Goal: Transaction & Acquisition: Purchase product/service

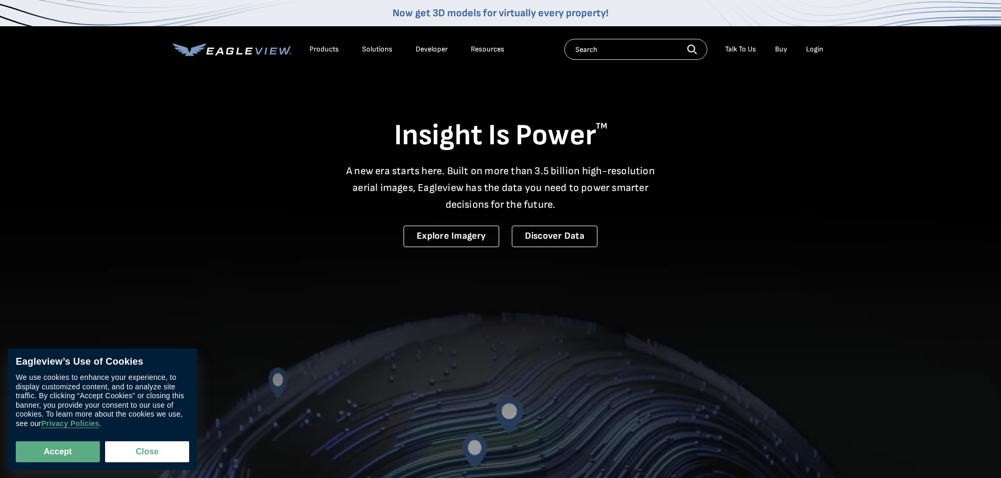
click at [807, 42] on li "Login" at bounding box center [814, 49] width 28 height 16
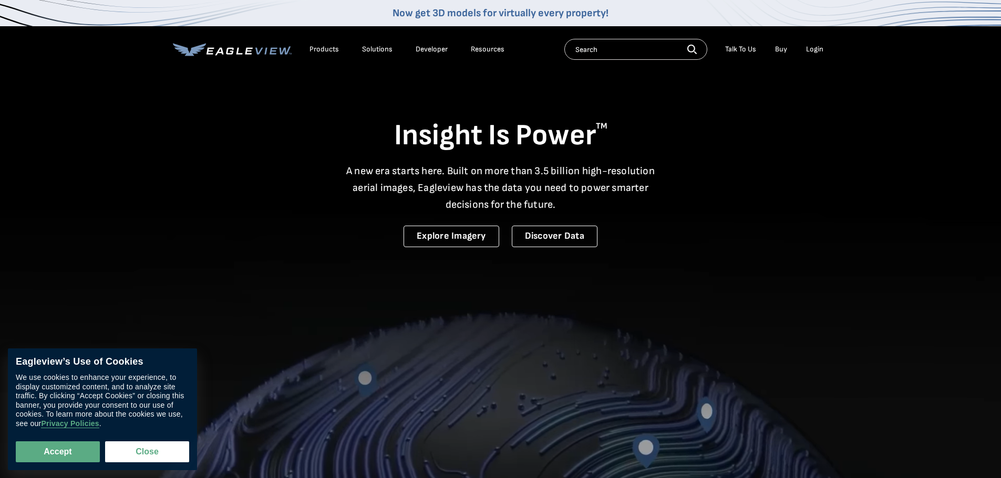
click at [808, 43] on li "Login" at bounding box center [814, 49] width 28 height 16
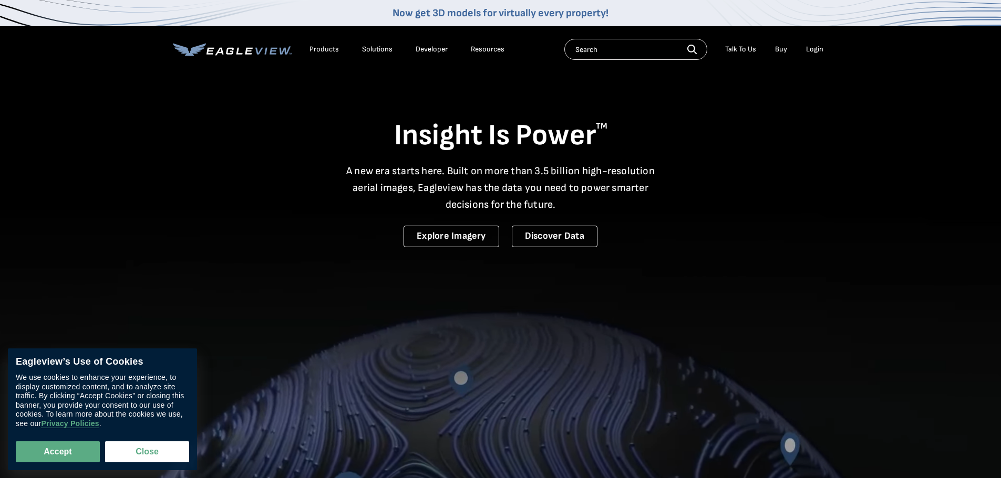
click at [810, 44] on li "Login" at bounding box center [814, 49] width 28 height 16
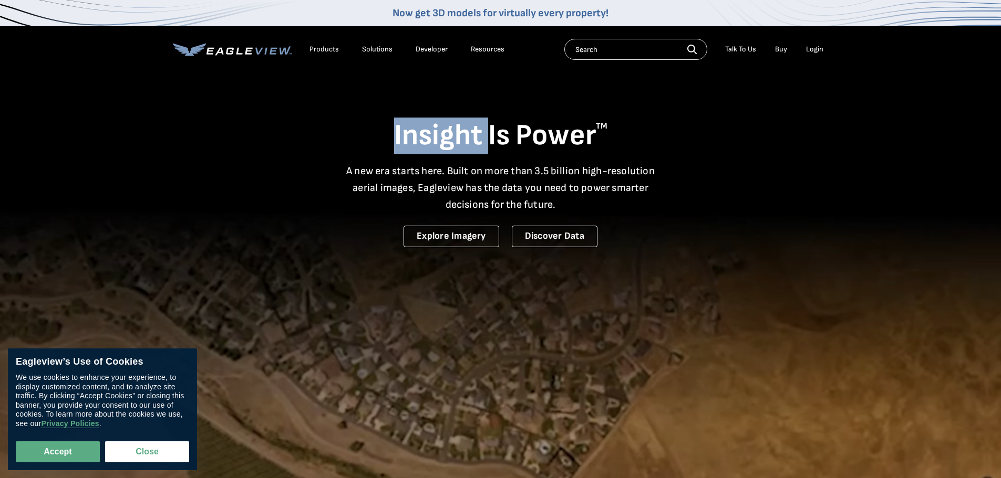
click at [810, 44] on li "Login" at bounding box center [814, 49] width 28 height 16
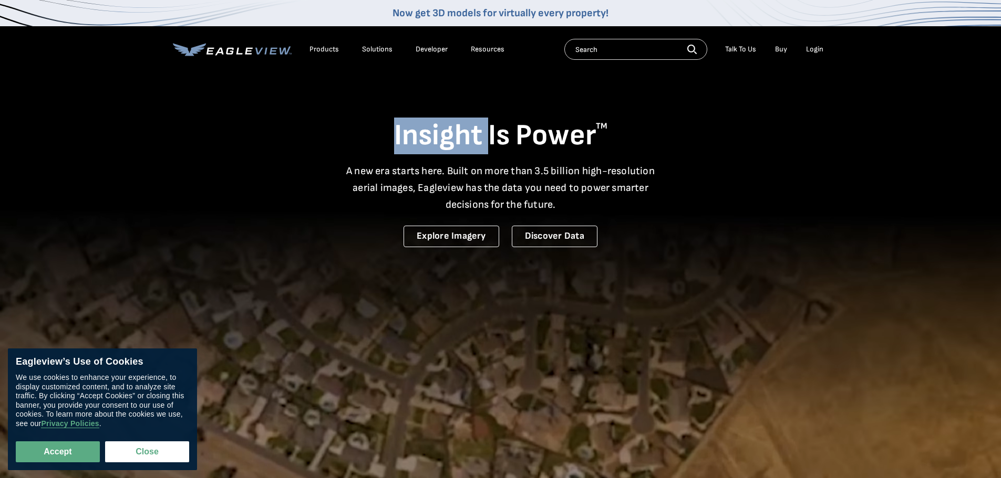
click at [813, 48] on div "Login" at bounding box center [814, 49] width 17 height 9
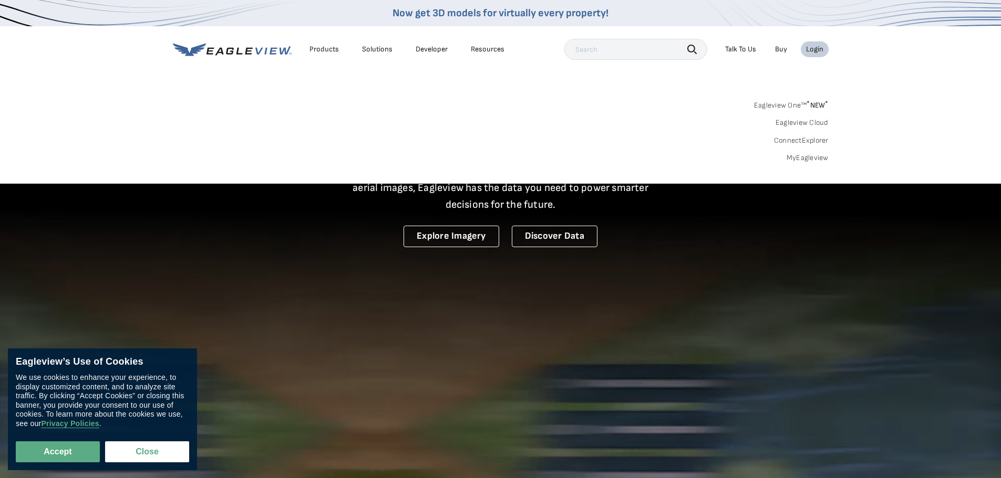
click at [806, 157] on link "MyEagleview" at bounding box center [807, 157] width 42 height 9
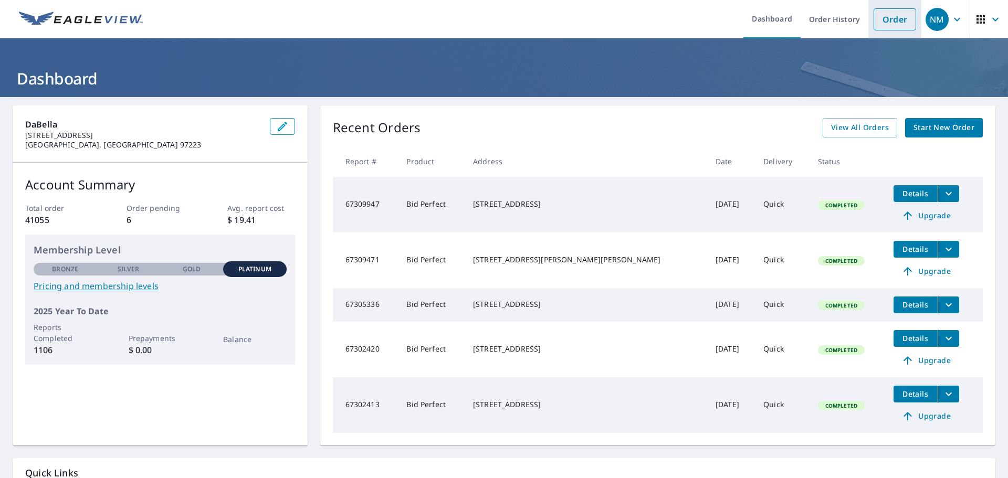
click at [884, 25] on link "Order" at bounding box center [895, 19] width 43 height 22
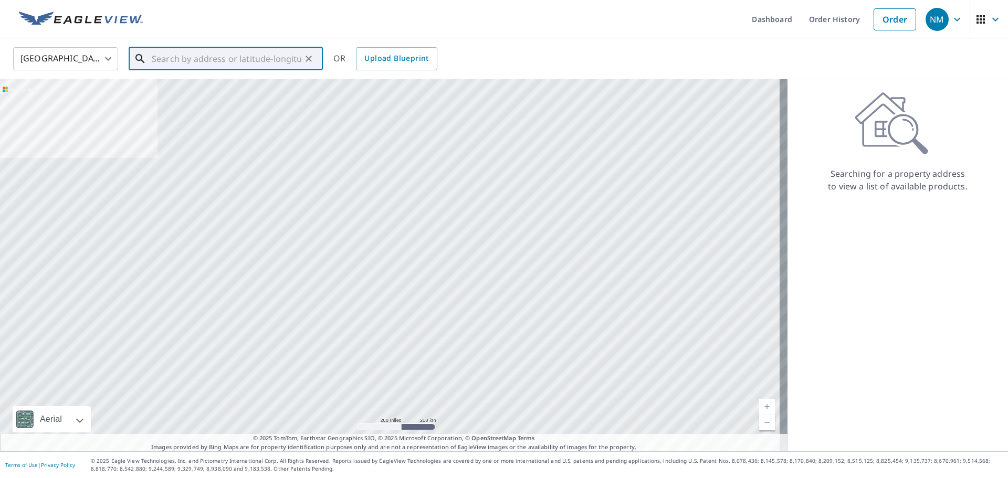
click at [165, 64] on input "text" at bounding box center [227, 58] width 150 height 29
paste input "1000 Southwest Maplecrest Drive, Portland, OR 9721"
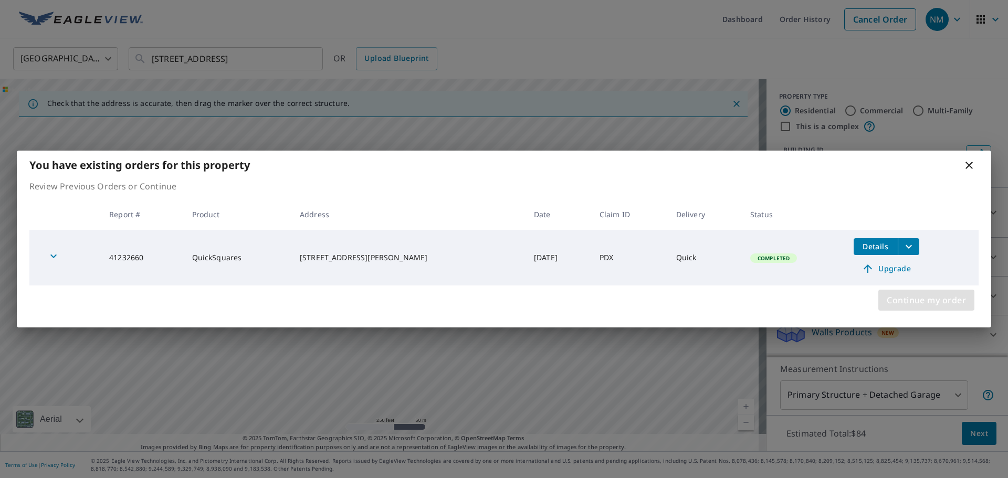
click at [929, 300] on span "Continue my order" at bounding box center [926, 300] width 79 height 15
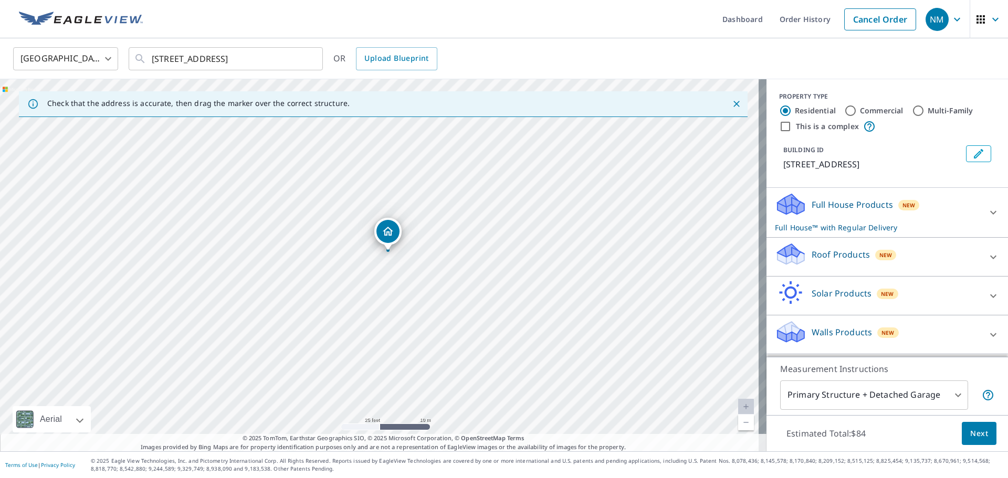
drag, startPoint x: 402, startPoint y: 252, endPoint x: 430, endPoint y: 245, distance: 28.2
click at [430, 245] on div "1000 SW Maplecrest Dr Portland, OR 97219" at bounding box center [383, 265] width 767 height 372
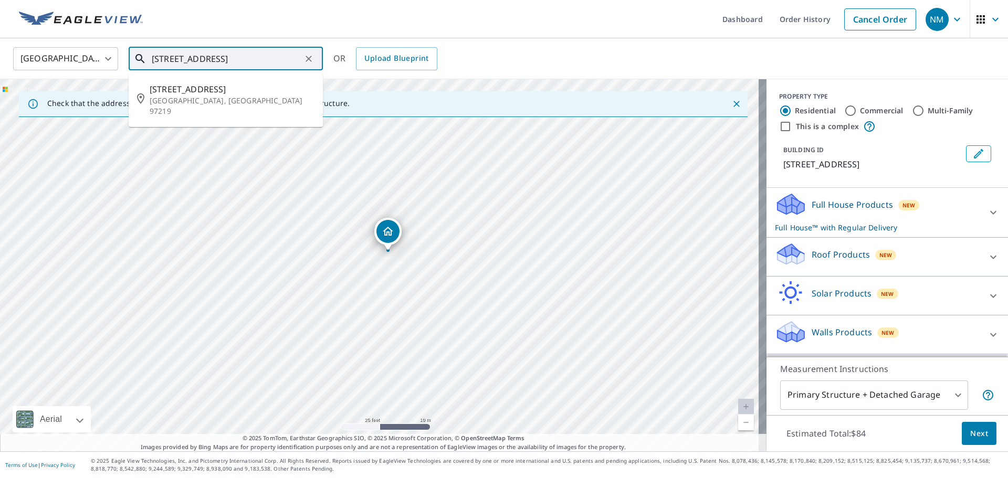
click at [272, 60] on input "1000 Southwest Maplecrest Drive, Portland, OR 9721" at bounding box center [227, 58] width 150 height 29
click at [223, 96] on p "Portland, OR 97219" at bounding box center [232, 106] width 165 height 21
type input "1000 Sw Maplecrest Dr Portland, OR 97219"
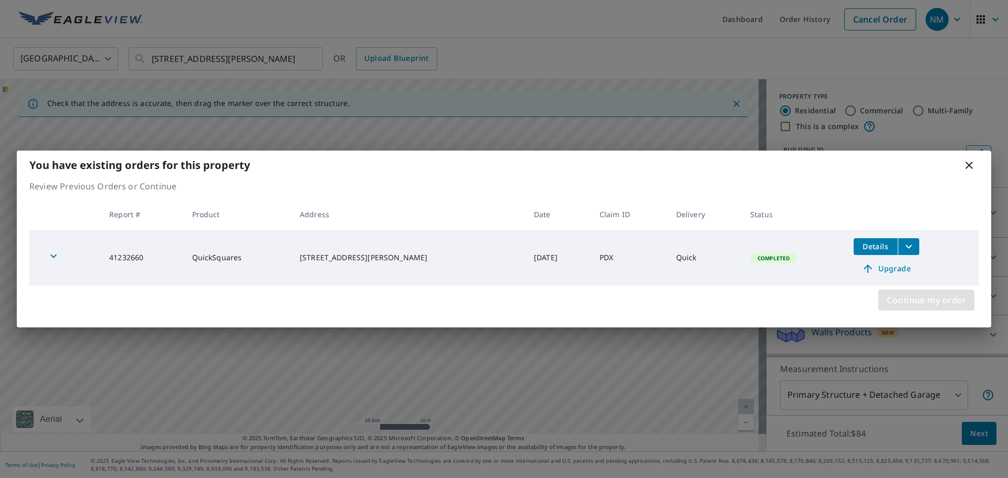
click at [902, 299] on span "Continue my order" at bounding box center [926, 300] width 79 height 15
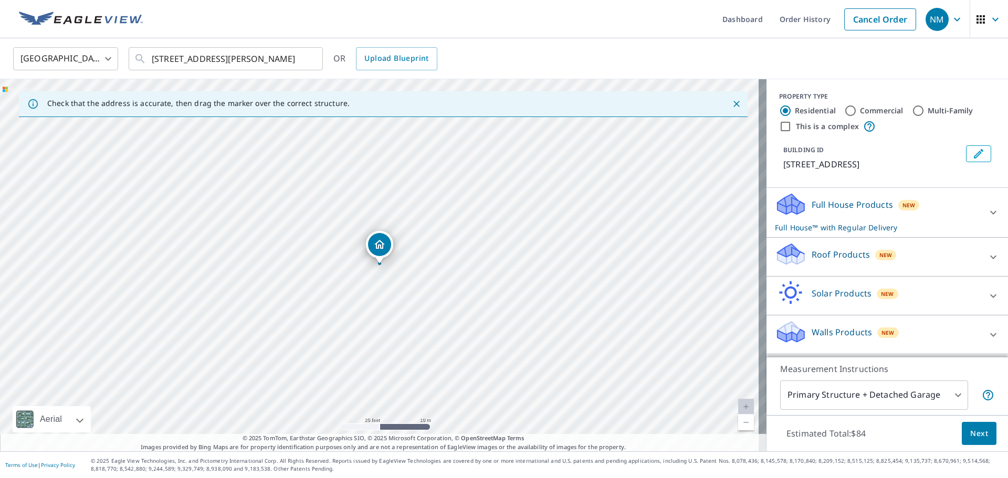
click at [939, 258] on div "Roof Products New" at bounding box center [878, 257] width 206 height 30
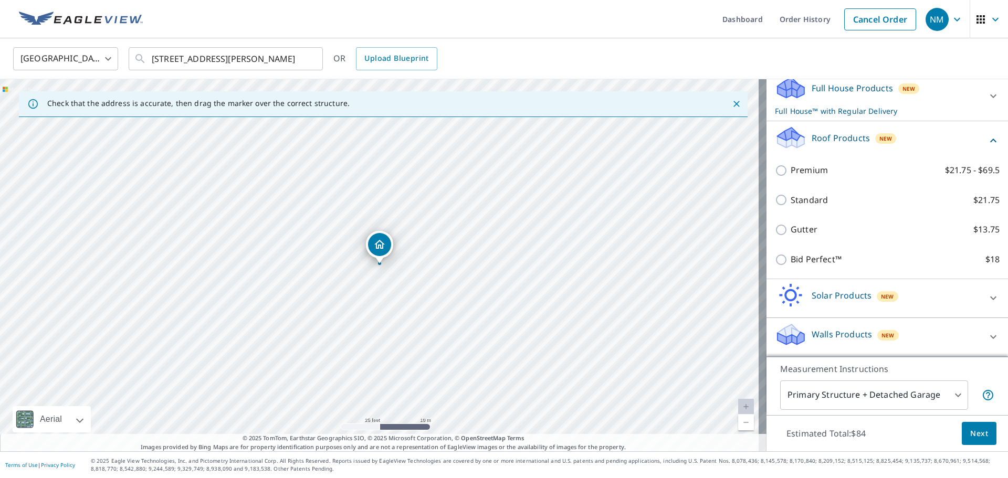
scroll to position [129, 0]
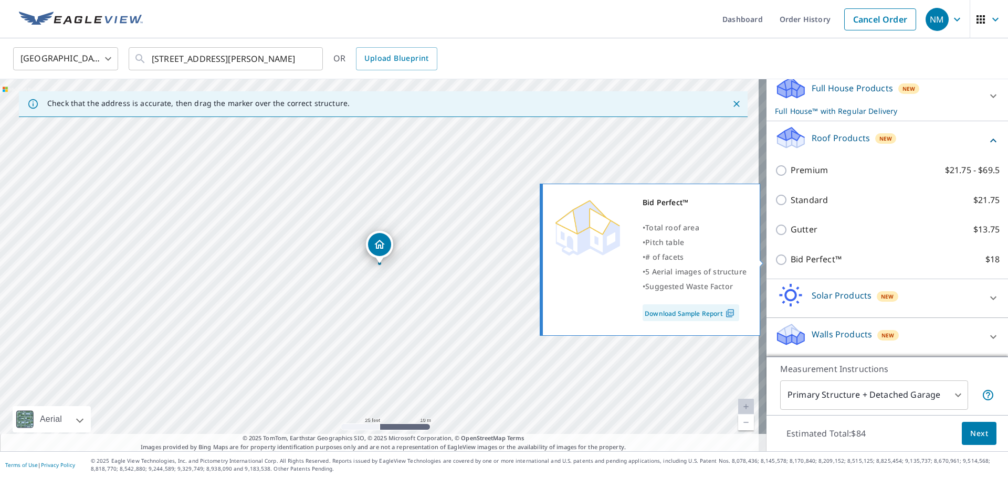
click at [811, 253] on p "Bid Perfect™" at bounding box center [816, 259] width 51 height 13
click at [791, 254] on input "Bid Perfect™ $18" at bounding box center [783, 260] width 16 height 13
checkbox input "true"
checkbox input "false"
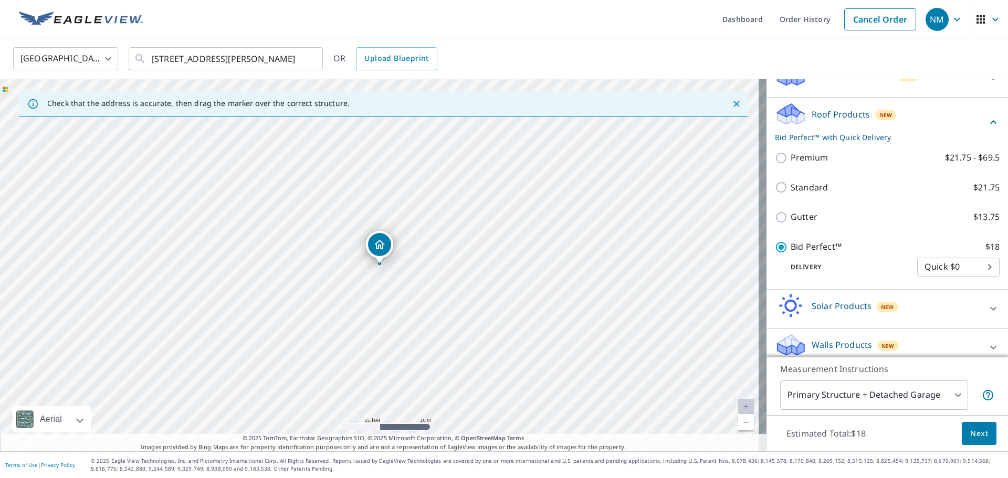
click at [983, 428] on button "Next" at bounding box center [979, 434] width 35 height 24
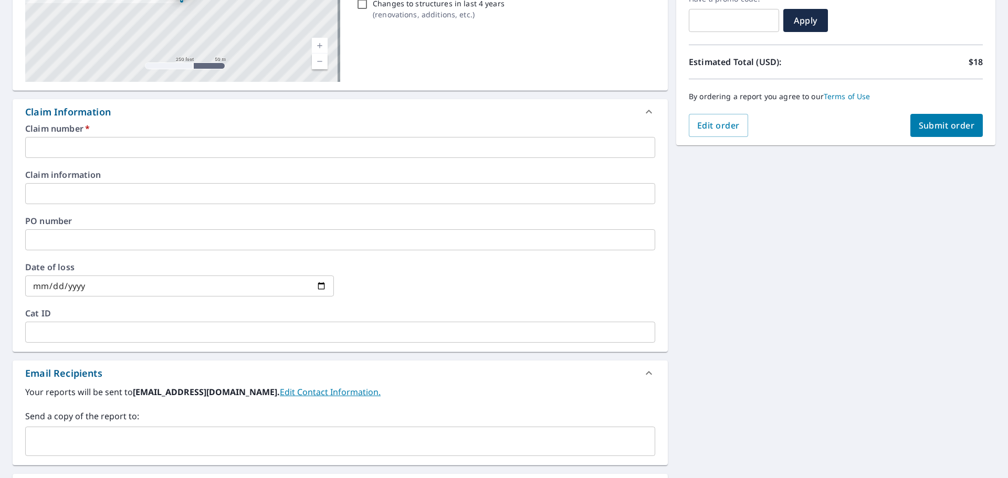
scroll to position [311, 0]
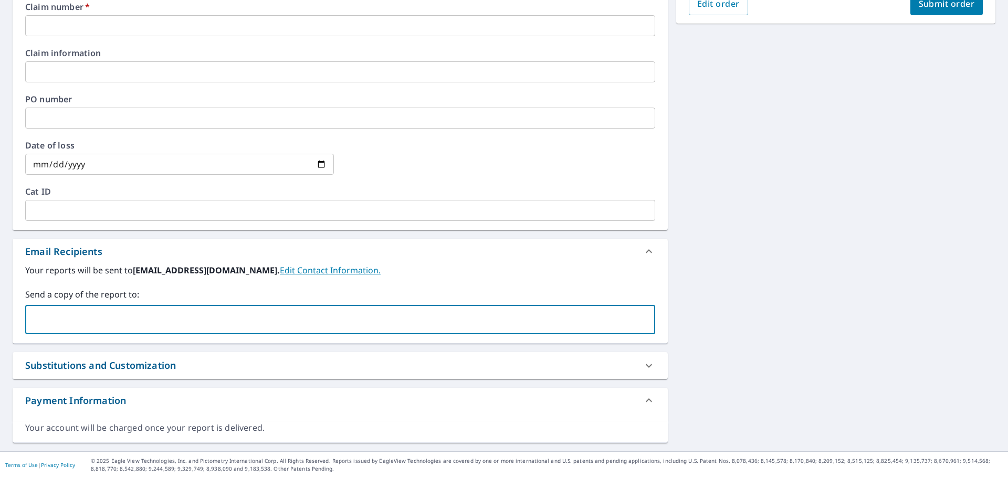
click at [172, 318] on input "text" at bounding box center [332, 320] width 605 height 20
paste input "Nathaniel.Byrd@dabella.us"
type input "Nathaniel.Byrd@dabella.us"
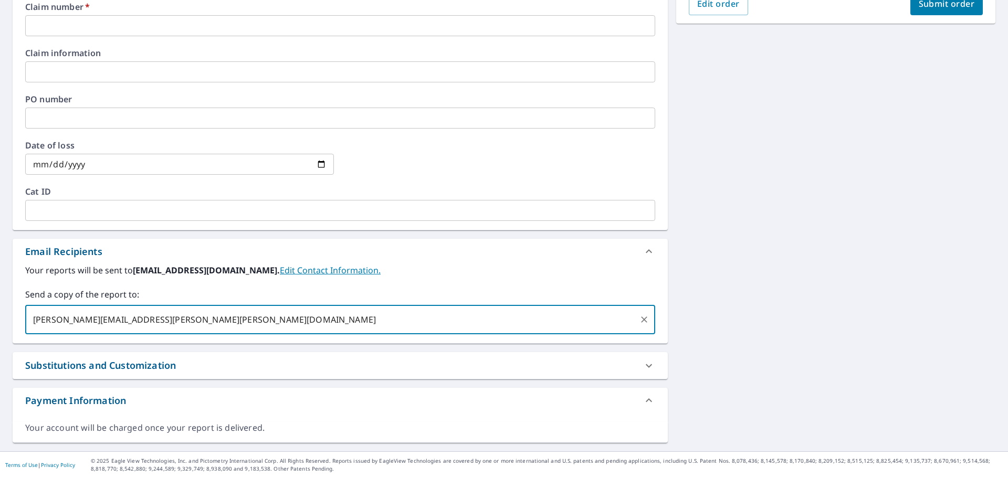
checkbox input "true"
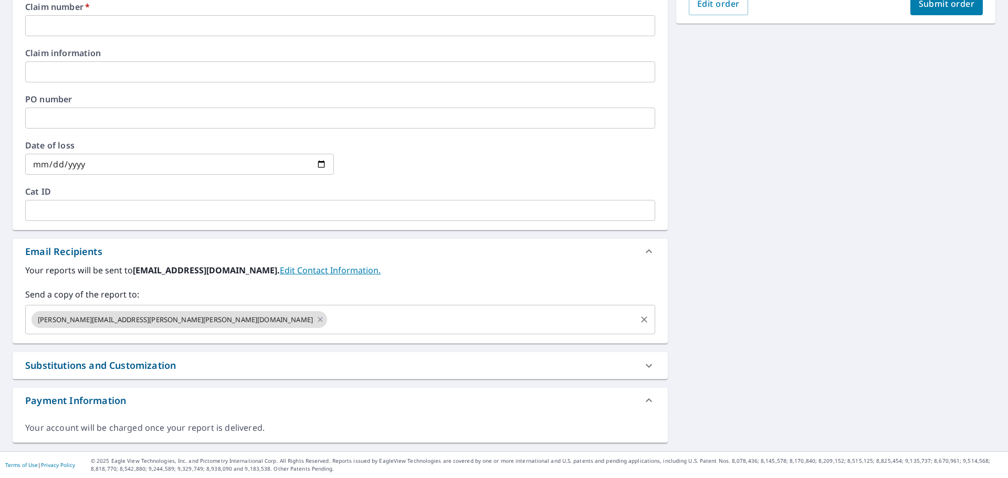
click at [329, 315] on input "text" at bounding box center [482, 320] width 306 height 20
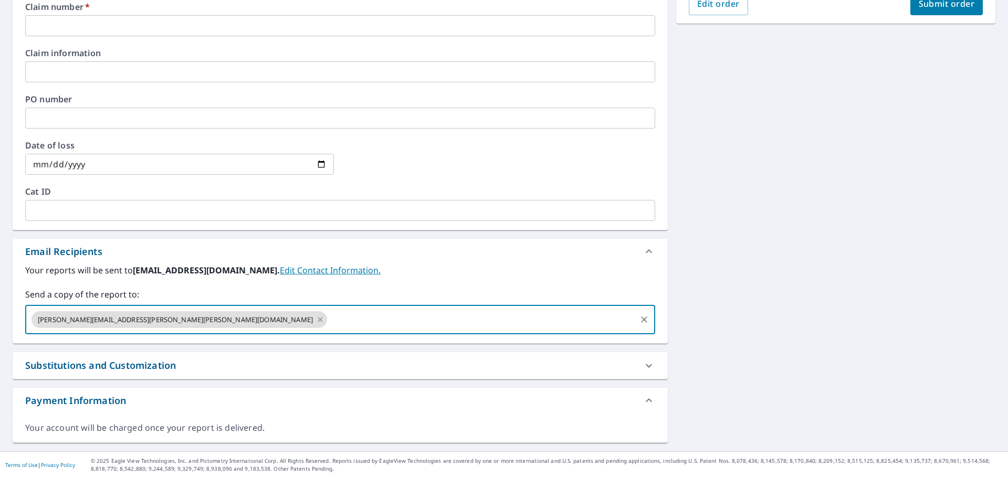
paste input "austin.kummer@dabella.us"
type input "austin.kummer@dabella.us"
checkbox input "true"
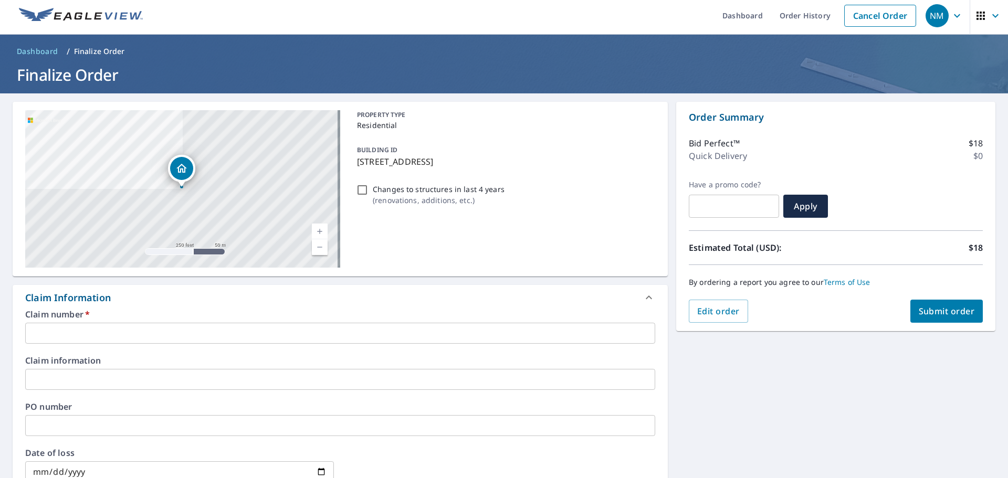
scroll to position [0, 0]
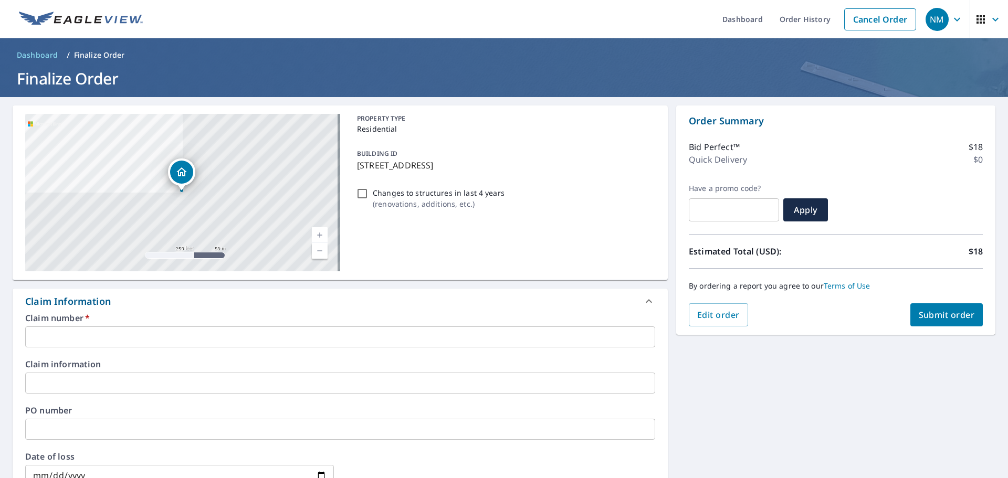
click at [109, 346] on input "text" at bounding box center [340, 337] width 630 height 21
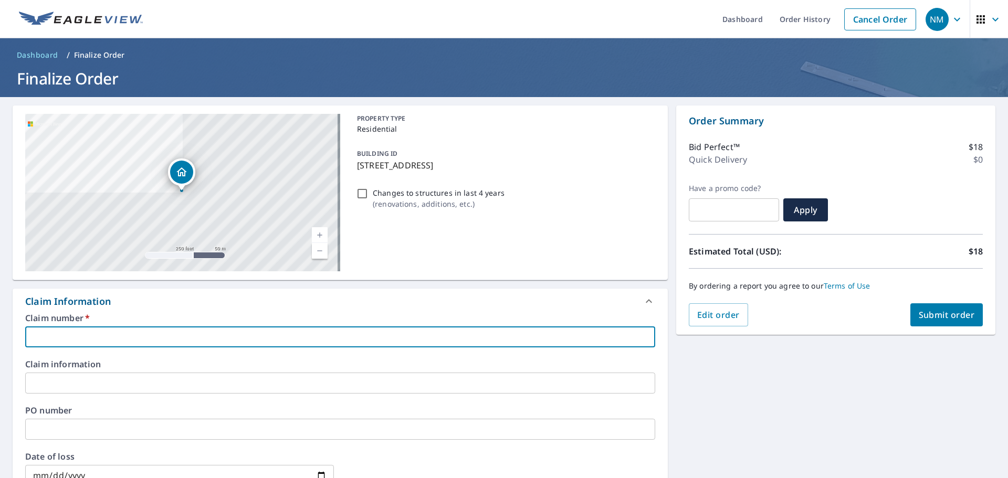
type input "P"
checkbox input "true"
type input "PD"
checkbox input "true"
type input "PDX"
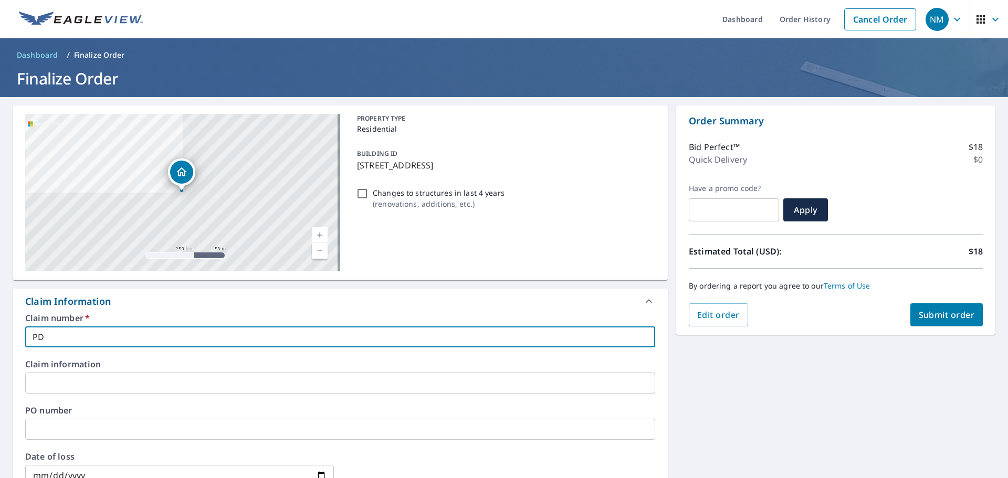
checkbox input "true"
type input "PDX"
click at [969, 320] on button "Submit order" at bounding box center [947, 315] width 73 height 23
checkbox input "true"
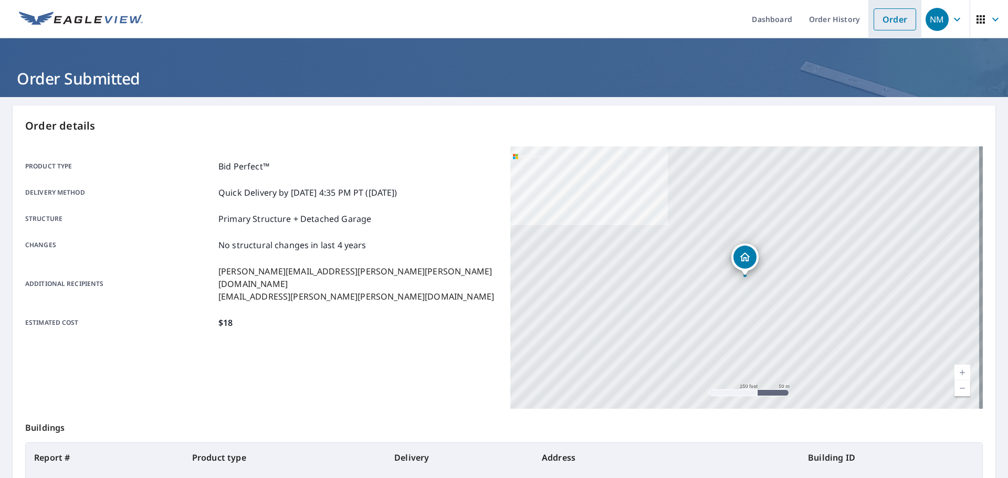
click at [895, 24] on link "Order" at bounding box center [895, 19] width 43 height 22
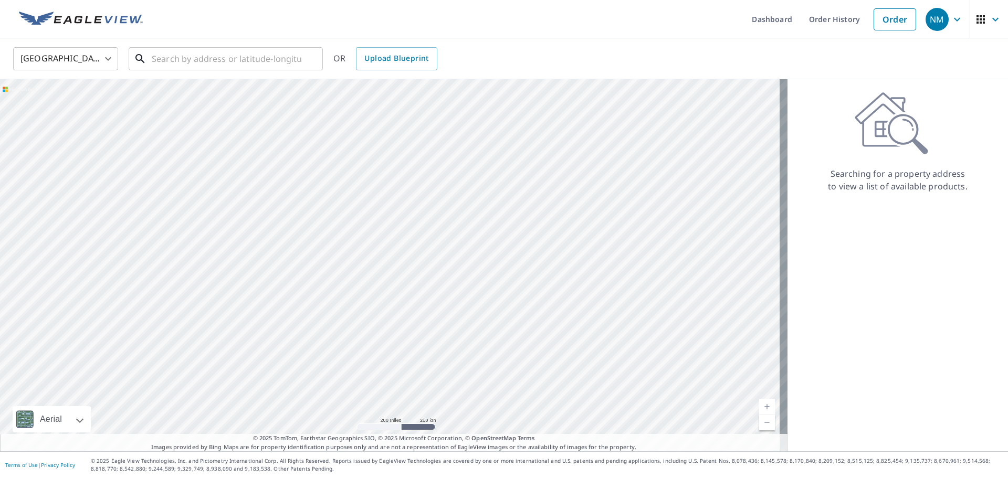
drag, startPoint x: 260, startPoint y: 61, endPoint x: 33, endPoint y: 134, distance: 238.7
click at [260, 61] on input "text" at bounding box center [227, 58] width 150 height 29
click at [202, 59] on input "text" at bounding box center [227, 58] width 150 height 29
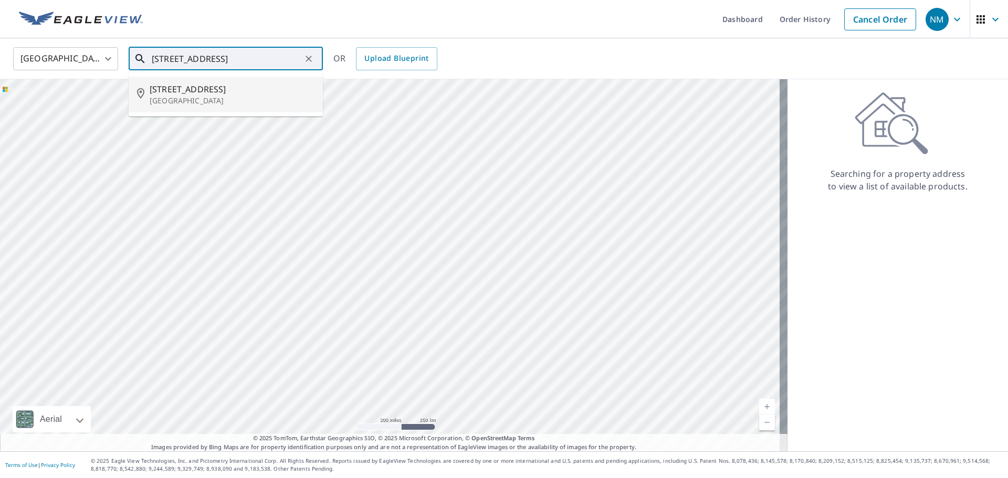
click at [188, 91] on span "214 E 30th St" at bounding box center [232, 89] width 165 height 13
type input "214 E 30th St Tucson, AZ 85713"
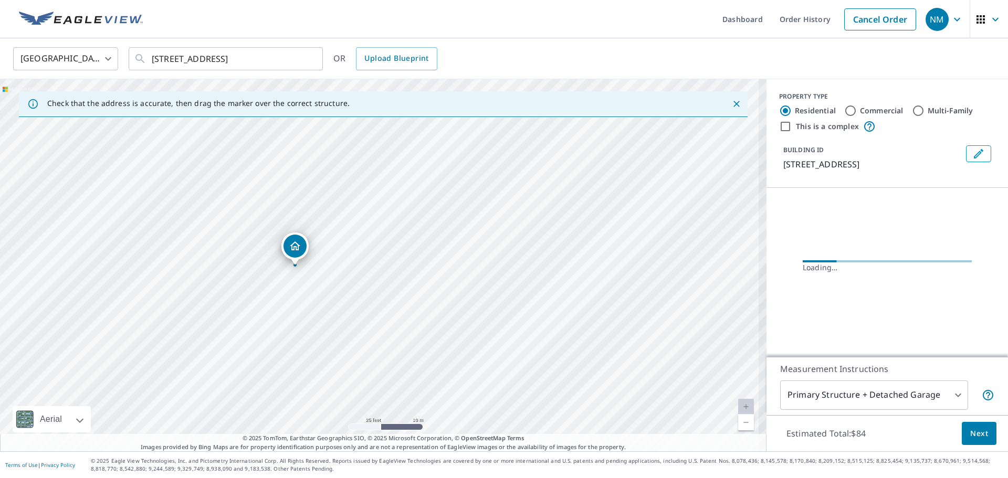
drag, startPoint x: 311, startPoint y: 263, endPoint x: 370, endPoint y: 259, distance: 59.5
click at [400, 248] on div "214 E 30th St Tucson, AZ 85713" at bounding box center [383, 265] width 767 height 372
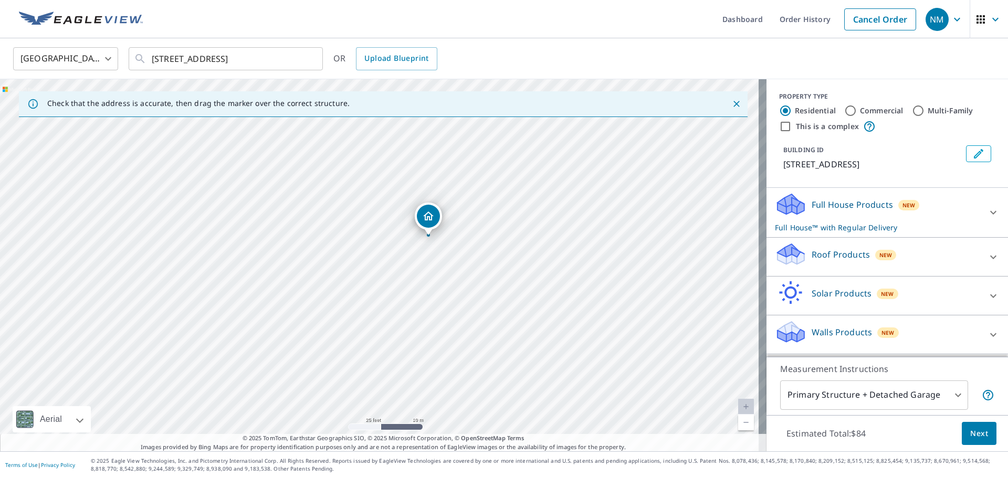
click at [462, 238] on div "214 E 30th St Tucson, AZ 85713" at bounding box center [383, 265] width 767 height 372
click at [918, 256] on div "Roof Products New" at bounding box center [878, 257] width 206 height 30
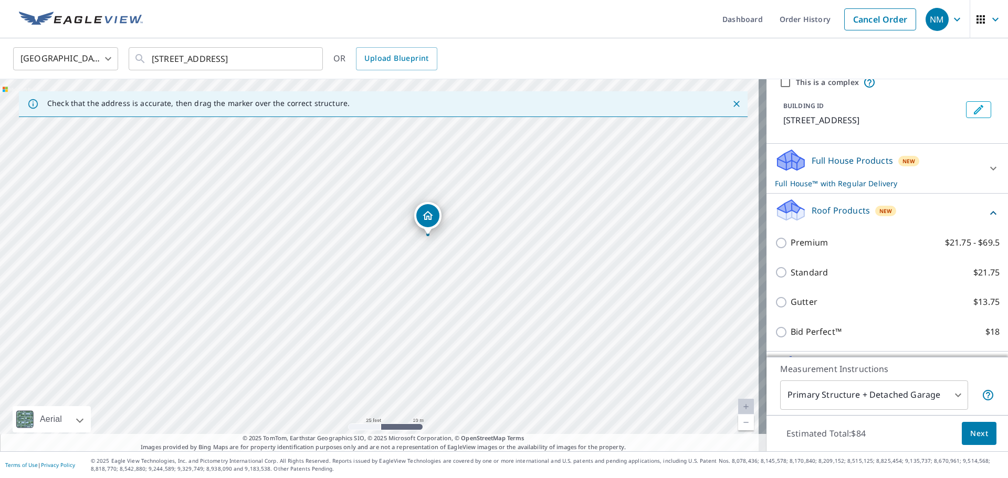
scroll to position [105, 0]
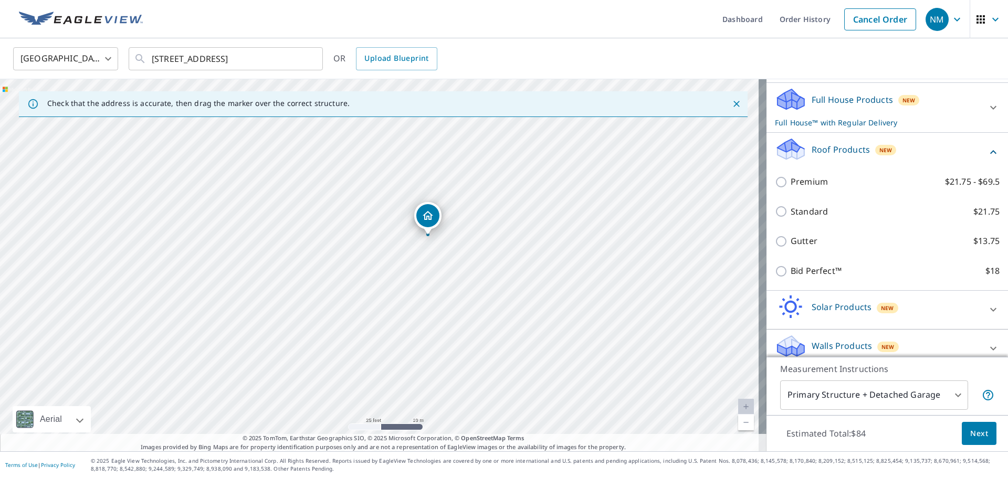
click at [836, 267] on label "Bid Perfect™ $18" at bounding box center [895, 271] width 209 height 13
click at [791, 267] on input "Bid Perfect™ $18" at bounding box center [783, 271] width 16 height 13
checkbox input "true"
checkbox input "false"
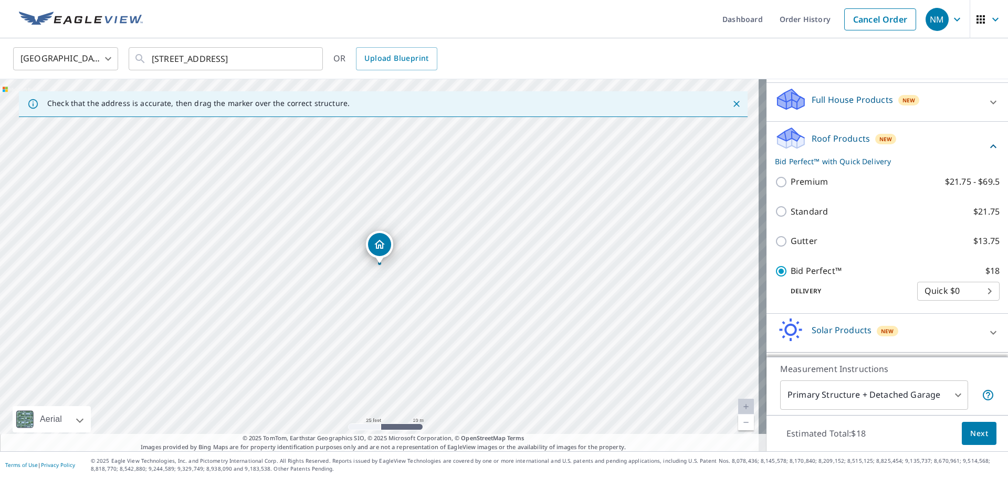
click at [980, 428] on span "Next" at bounding box center [980, 434] width 18 height 13
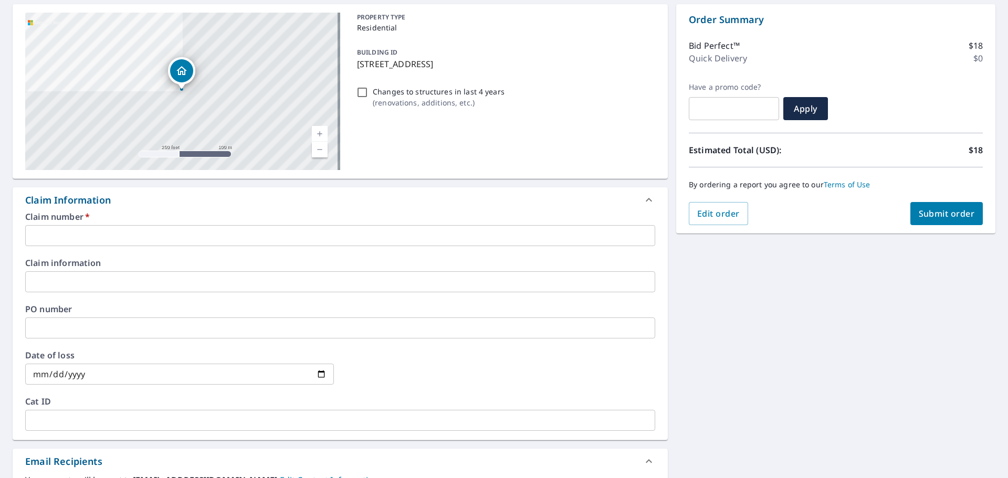
scroll to position [158, 0]
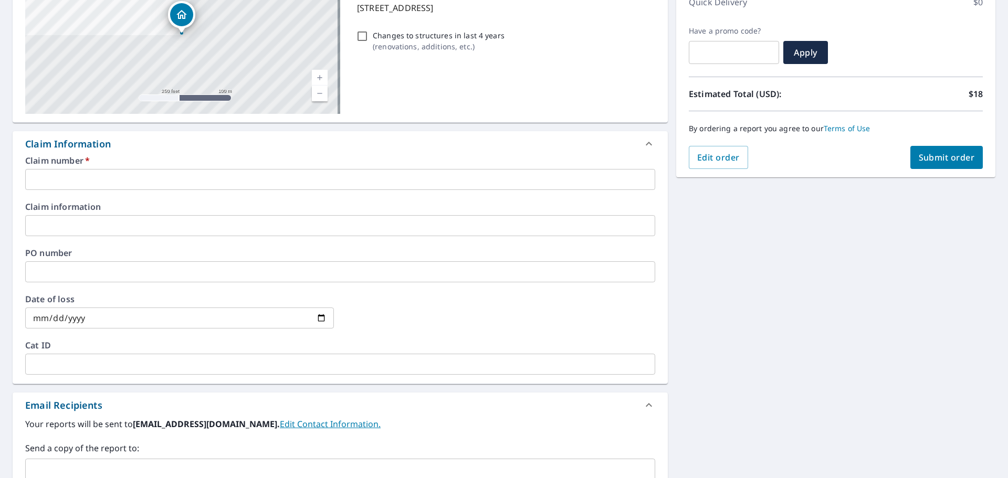
click at [164, 181] on input "text" at bounding box center [340, 179] width 630 height 21
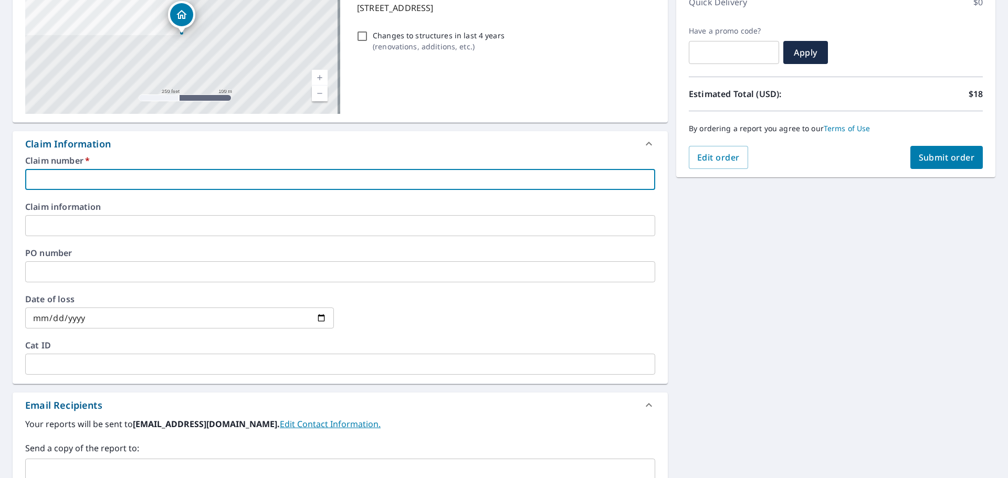
type input "P"
checkbox input "true"
type input "PD"
checkbox input "true"
type input "PDX"
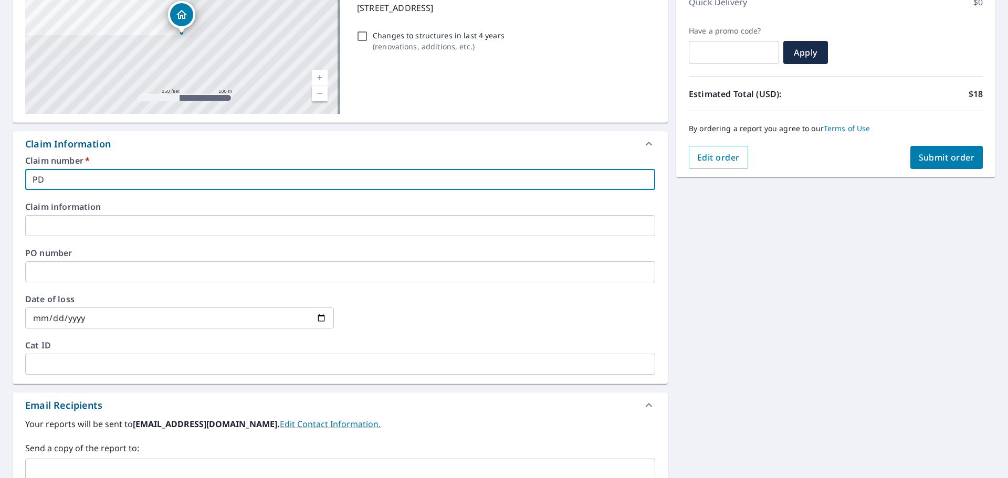
checkbox input "true"
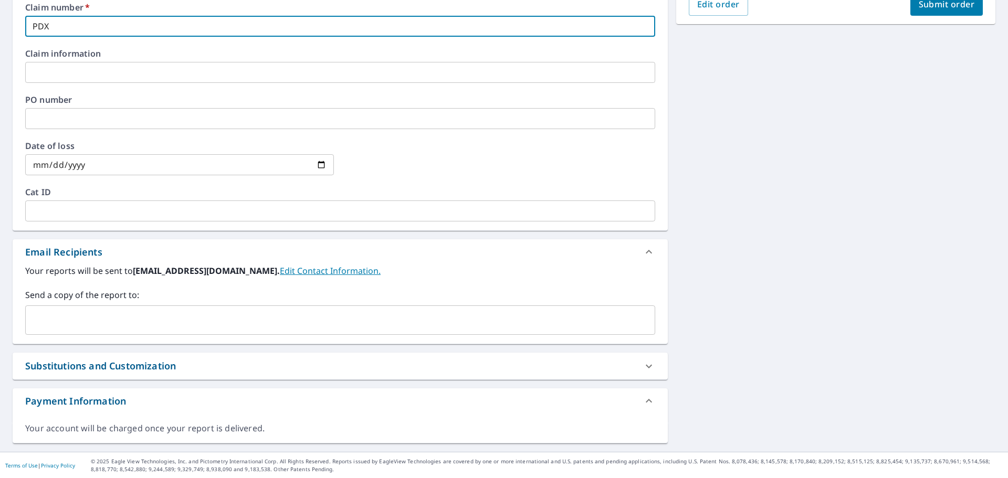
scroll to position [311, 0]
type input "PDX"
click at [141, 317] on input "text" at bounding box center [332, 320] width 605 height 20
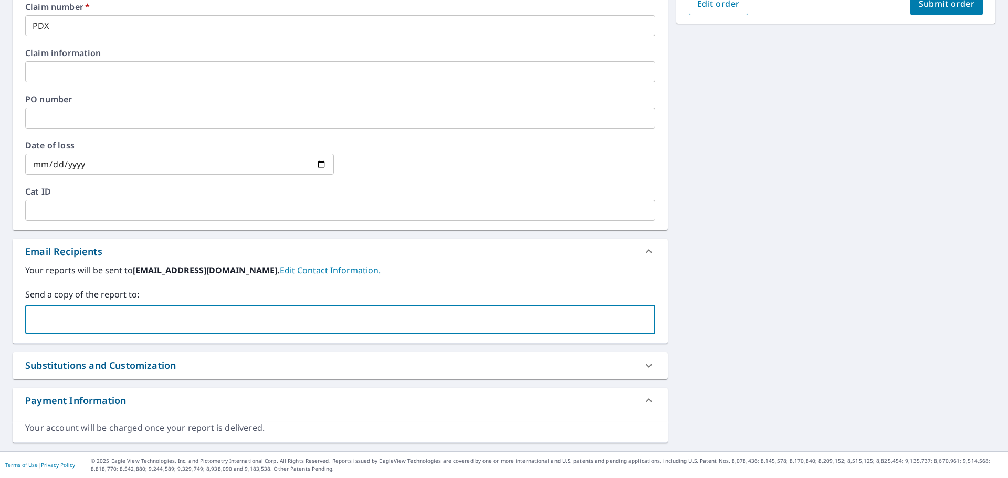
click at [77, 319] on input "text" at bounding box center [332, 320] width 605 height 20
paste input "Angel.Luzanilla@dabella.us"
type input "Angel.Luzanilla@dabella.us"
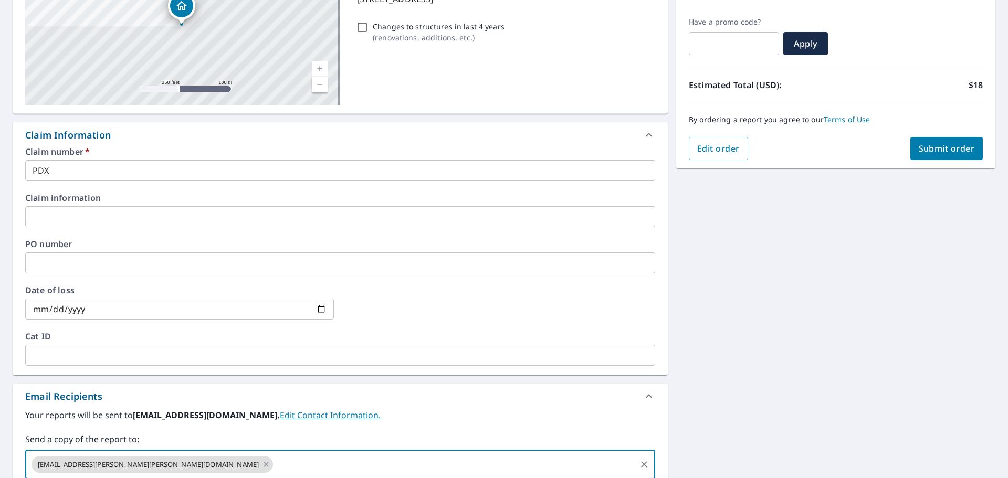
scroll to position [0, 0]
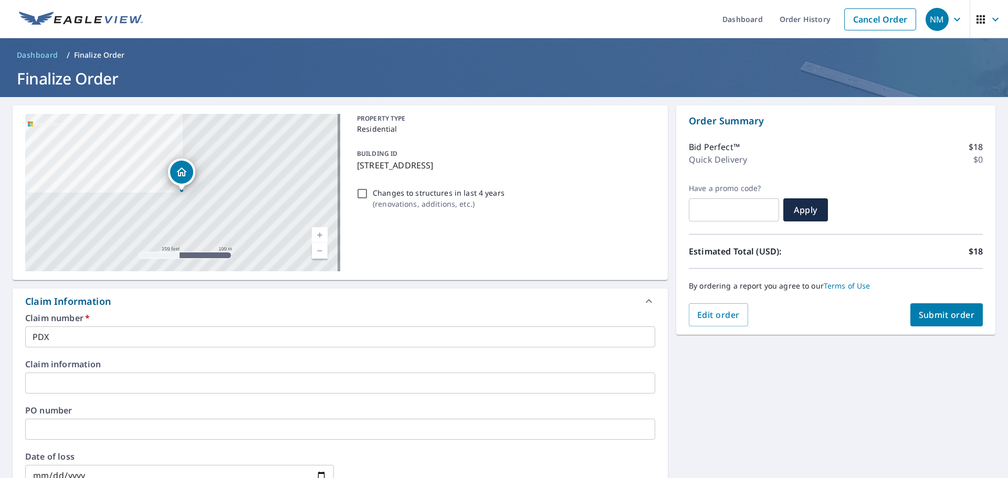
click at [940, 312] on span "Submit order" at bounding box center [947, 315] width 56 height 12
checkbox input "true"
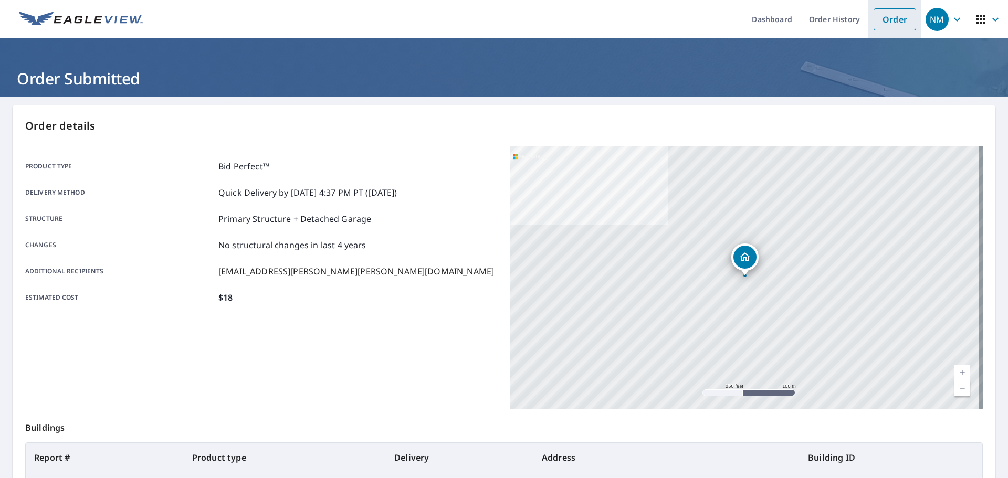
click at [888, 21] on link "Order" at bounding box center [895, 19] width 43 height 22
